Goal: Task Accomplishment & Management: Use online tool/utility

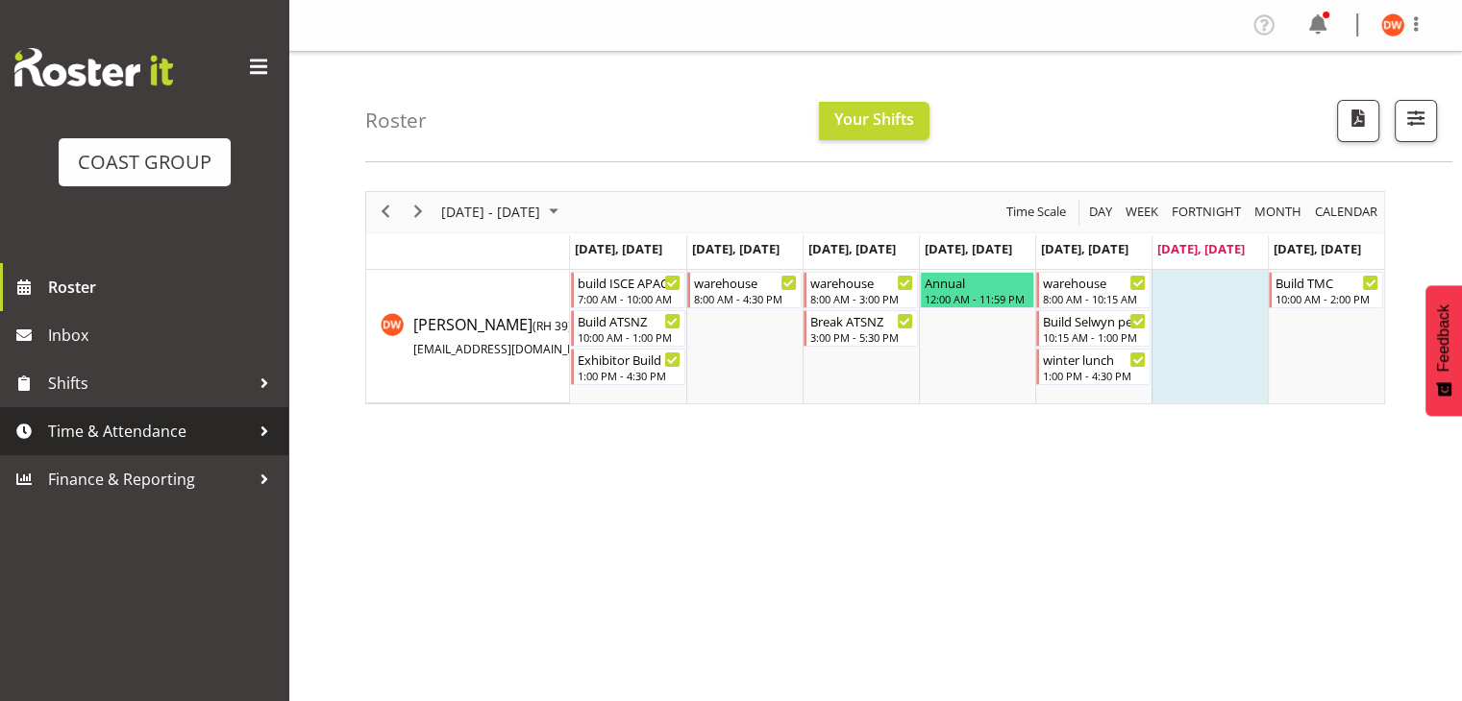
click at [168, 423] on span "Time & Attendance" at bounding box center [149, 431] width 202 height 29
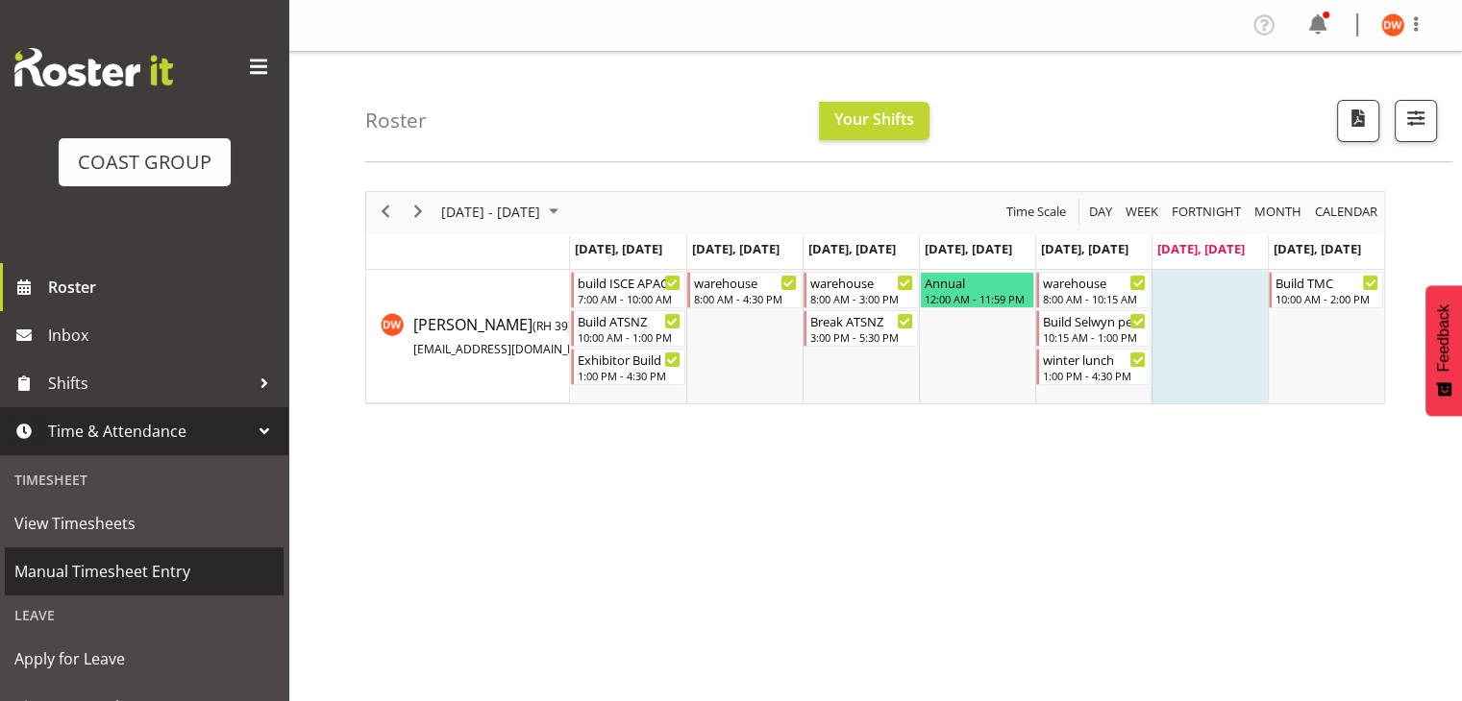
click at [88, 553] on link "Manual Timesheet Entry" at bounding box center [144, 572] width 279 height 48
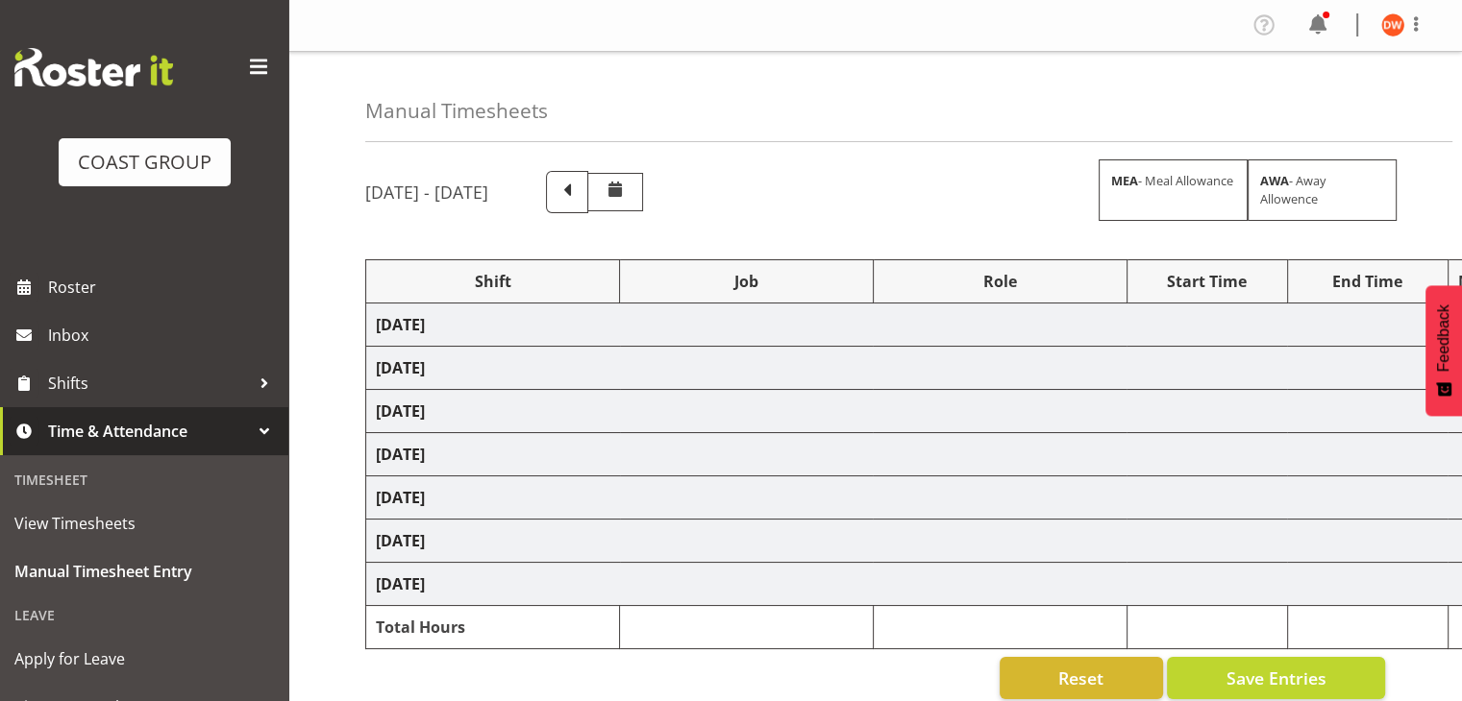
select select "80726"
select select "69"
select select "80727"
select select "9699"
select select "80729"
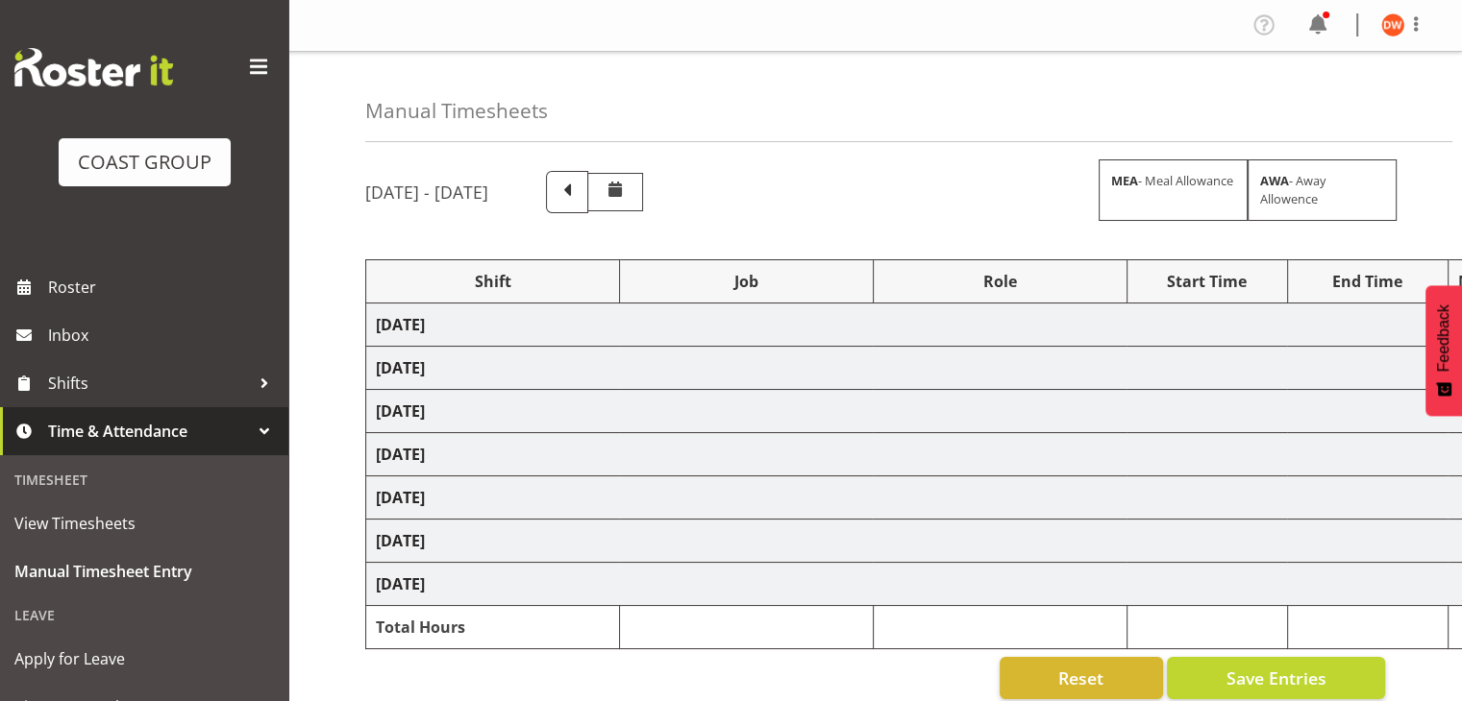
select select "69"
select select "80730"
select select "10476"
select select "80731"
select select "69"
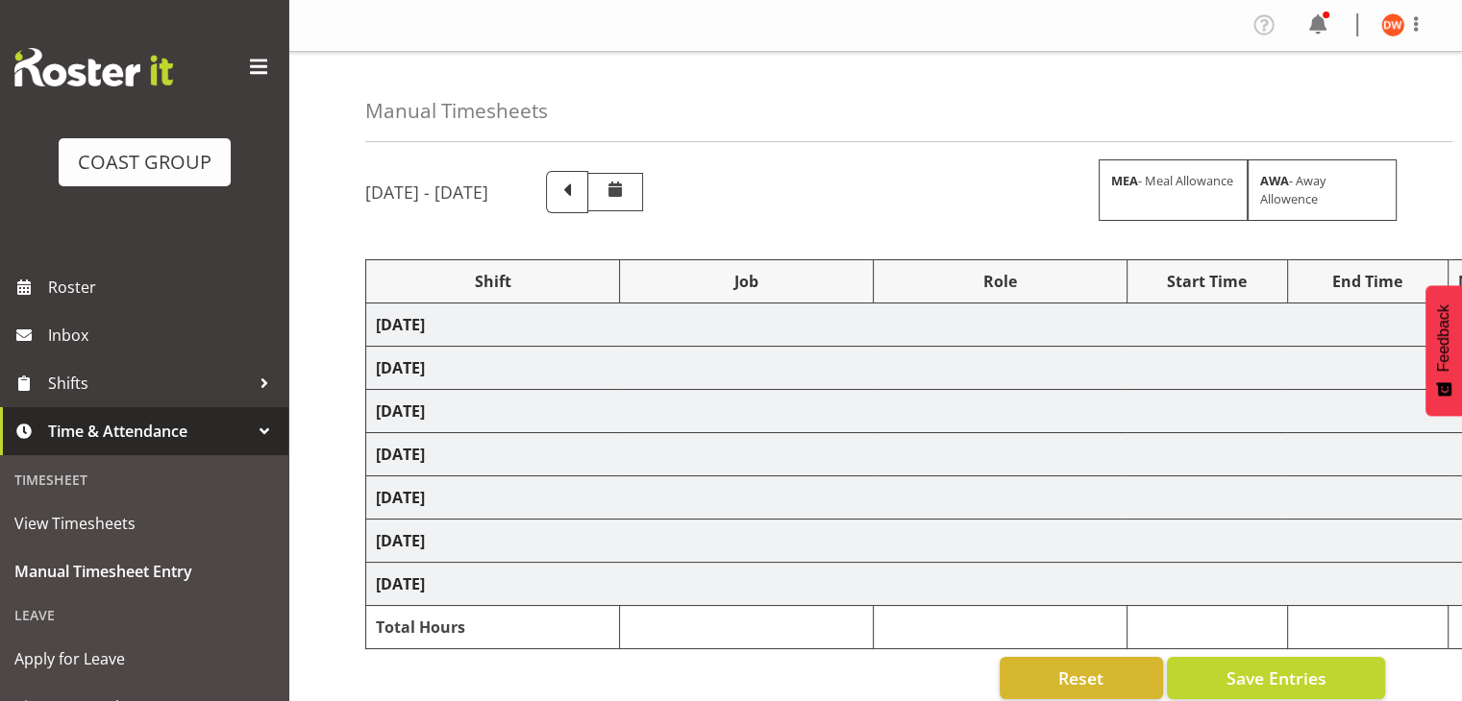
select select "80733"
select select "10395"
select select "80735"
select select "9299"
select select "80737"
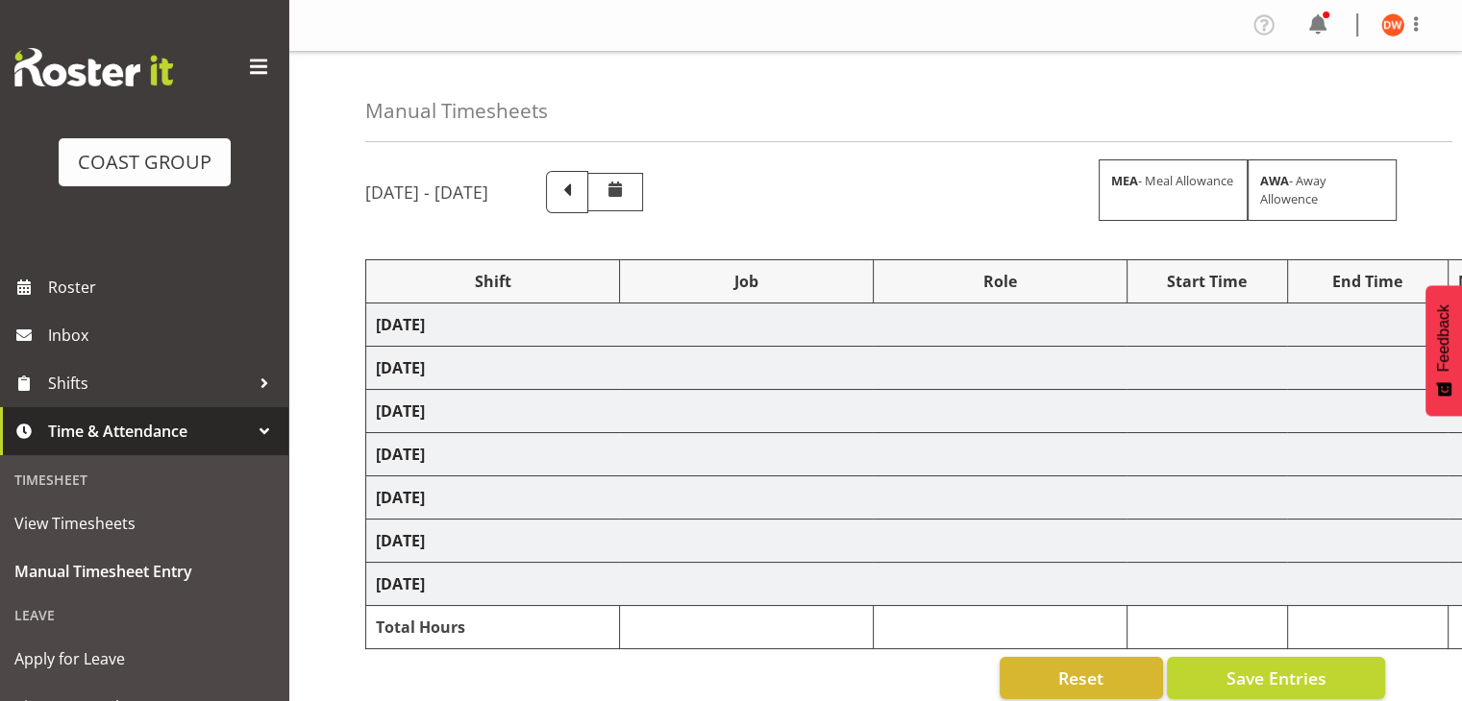
select select "69"
select select "80741"
select select "69"
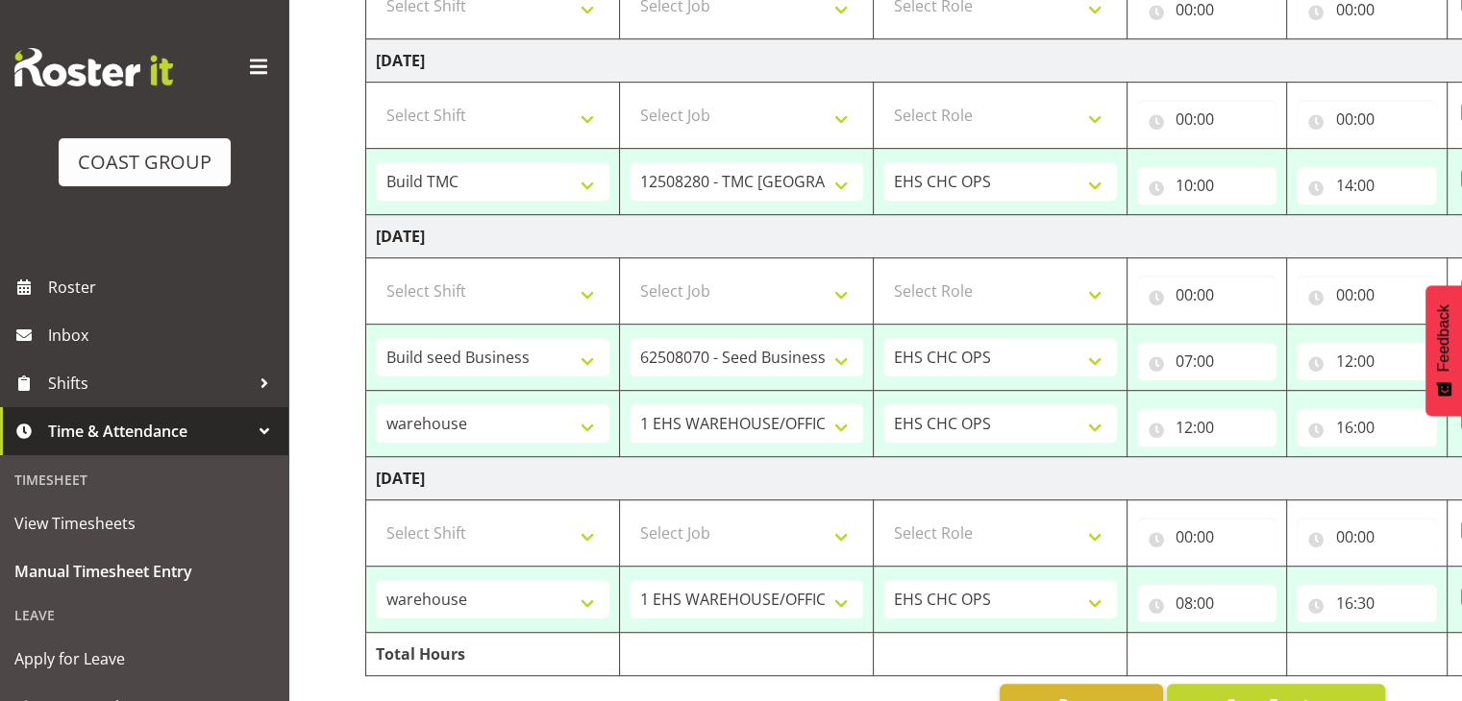
scroll to position [1083, 0]
